Goal: Task Accomplishment & Management: Complete application form

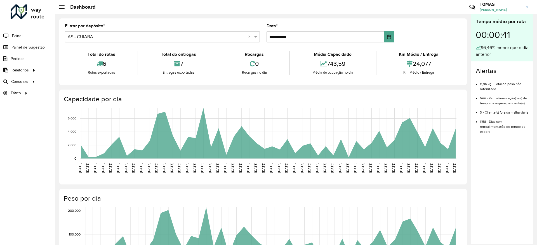
click at [120, 38] on input "text" at bounding box center [157, 37] width 178 height 7
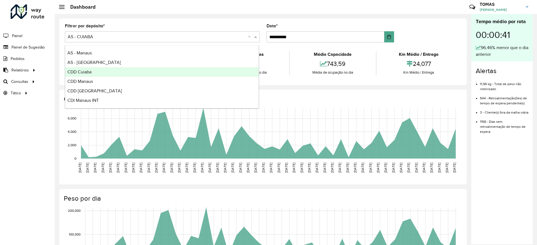
drag, startPoint x: 107, startPoint y: 72, endPoint x: 107, endPoint y: 76, distance: 3.4
click at [107, 76] on div "CDD Cuiaba" at bounding box center [161, 72] width 193 height 10
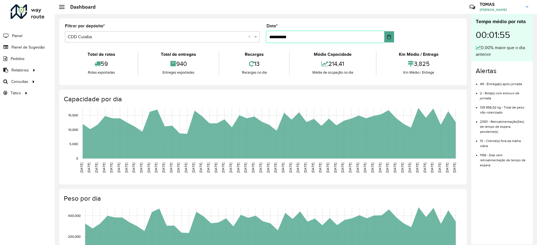
click at [372, 38] on input "**********" at bounding box center [325, 36] width 118 height 11
click at [385, 37] on button "Choose Date" at bounding box center [389, 36] width 10 height 11
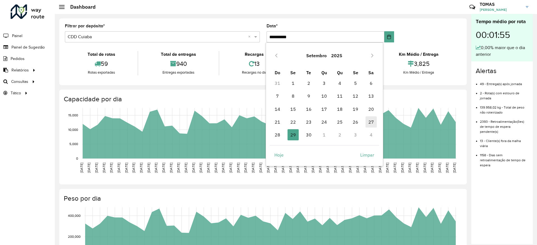
click at [370, 124] on span "27" at bounding box center [370, 122] width 11 height 11
type input "**********"
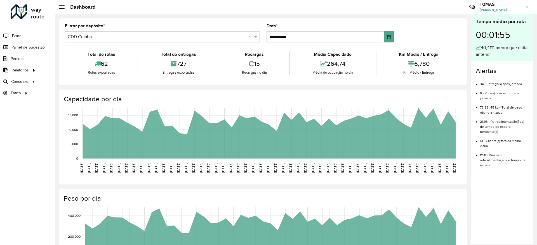
click at [338, 77] on div "Total de rotas 62 Rotas exportadas Total de entregas 727 Entregas exportadas Re…" at bounding box center [263, 63] width 396 height 33
click at [28, 51] on link "Painel de Sugestão" at bounding box center [23, 47] width 46 height 11
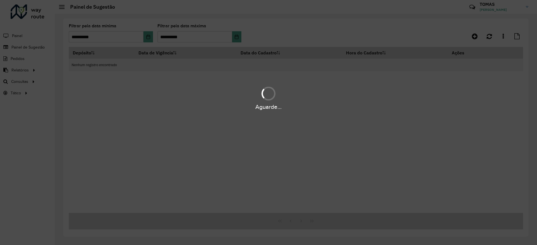
click at [238, 39] on div "Aguarde..." at bounding box center [268, 122] width 537 height 245
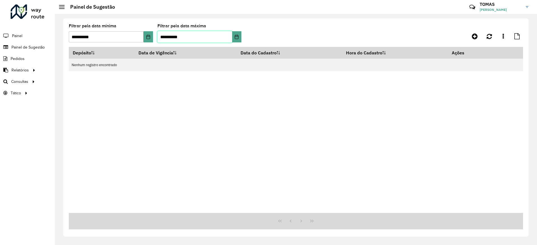
click at [231, 39] on input "**********" at bounding box center [194, 36] width 75 height 11
click at [238, 37] on icon "Choose Date" at bounding box center [236, 37] width 4 height 4
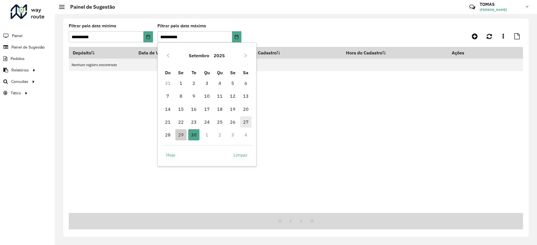
click at [244, 123] on span "27" at bounding box center [245, 122] width 11 height 11
type input "**********"
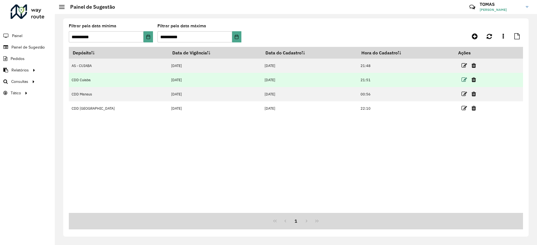
click at [461, 81] on icon at bounding box center [464, 80] width 6 height 6
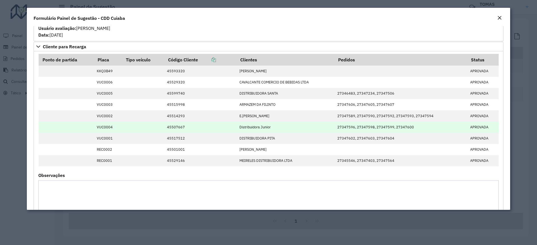
scroll to position [672, 0]
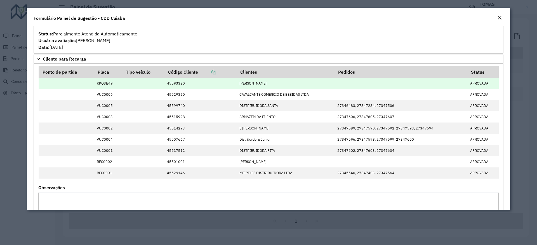
click at [107, 84] on td "KKQ3B49" at bounding box center [108, 83] width 29 height 11
click at [101, 85] on td "KKQ3B49" at bounding box center [108, 83] width 29 height 11
click at [105, 85] on td "KKQ3B49" at bounding box center [108, 83] width 29 height 11
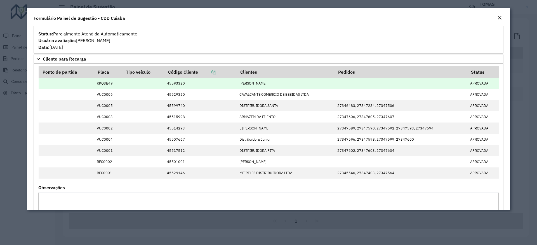
click at [105, 85] on td "KKQ3B49" at bounding box center [108, 83] width 29 height 11
click at [106, 85] on td "KKQ3B49" at bounding box center [108, 83] width 29 height 11
click at [106, 84] on td "KKQ3B49" at bounding box center [108, 83] width 29 height 11
click at [119, 83] on td "KKQ3B49" at bounding box center [108, 83] width 29 height 11
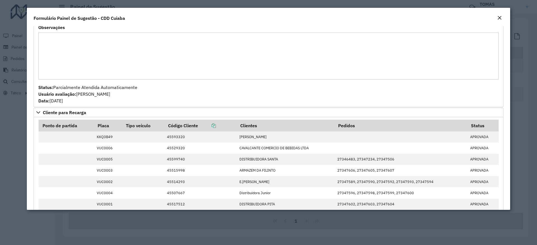
scroll to position [451, 0]
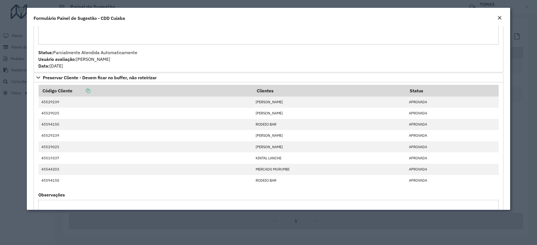
click at [501, 20] on div "Close" at bounding box center [499, 18] width 4 height 7
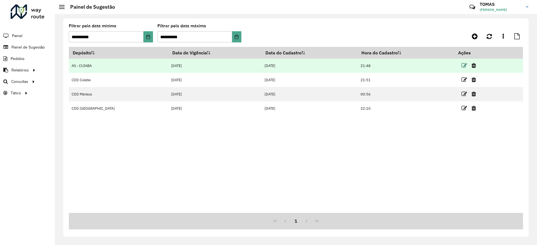
click at [461, 64] on icon at bounding box center [464, 66] width 6 height 6
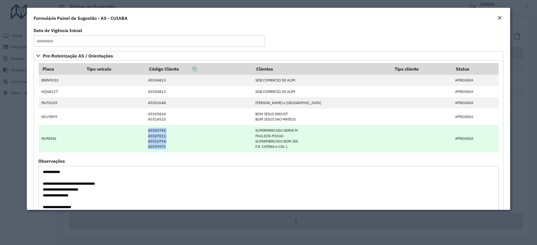
drag, startPoint x: 182, startPoint y: 147, endPoint x: 152, endPoint y: 131, distance: 34.3
click at [152, 131] on tr "NLM0I46 45505742 45507011 45516794 45599975 SUPERMERCADO SERVE M PAULISTA POCAO…" at bounding box center [269, 138] width 460 height 27
click at [145, 131] on td at bounding box center [114, 138] width 62 height 27
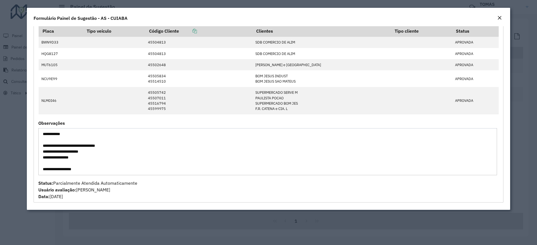
scroll to position [0, 0]
click at [495, 18] on button "Close" at bounding box center [499, 18] width 8 height 7
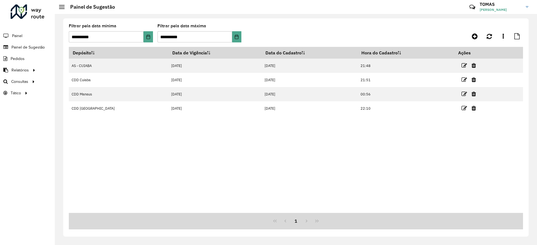
click at [310, 175] on div "Depósito Data de Vigência Data do Cadastro Hora do Cadastro Ações AS - CUIABA 2…" at bounding box center [296, 130] width 454 height 166
click at [478, 36] on link at bounding box center [474, 36] width 13 height 10
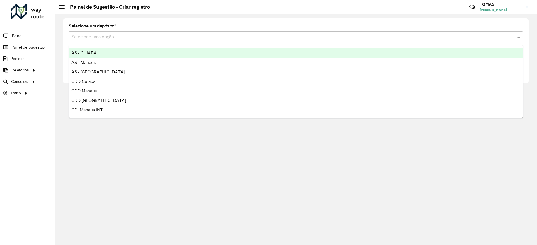
click at [210, 39] on input "text" at bounding box center [290, 37] width 437 height 7
click at [198, 51] on div "AS - CUIABA" at bounding box center [295, 53] width 453 height 10
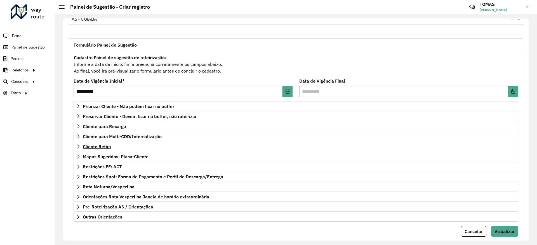
scroll to position [33, 0]
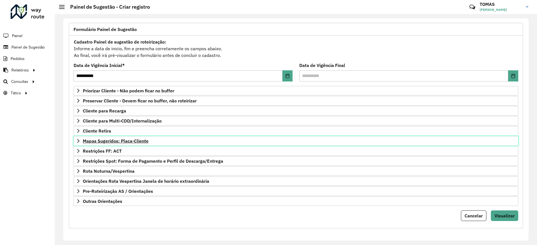
click at [126, 139] on span "Mapas Sugeridos: Placa-Cliente" at bounding box center [116, 141] width 66 height 4
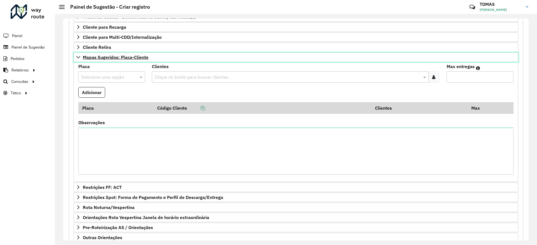
scroll to position [153, 0]
